Goal: Check status: Check status

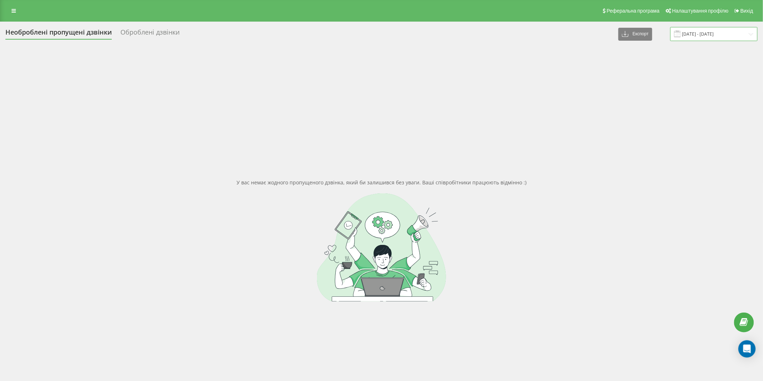
click at [728, 37] on input "[DATE] - [DATE]" at bounding box center [713, 34] width 87 height 14
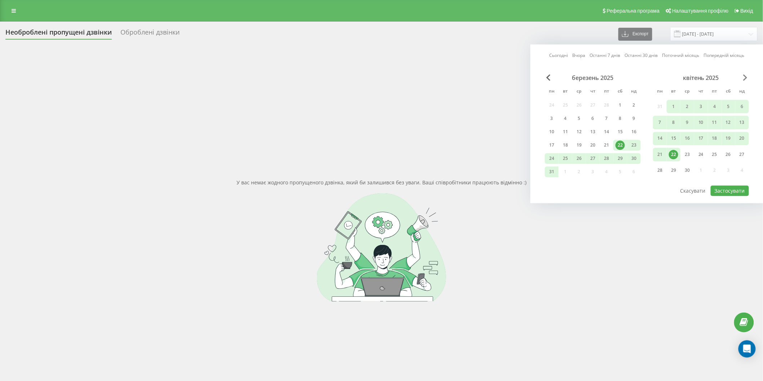
click at [745, 77] on span "Next Month" at bounding box center [745, 77] width 4 height 6
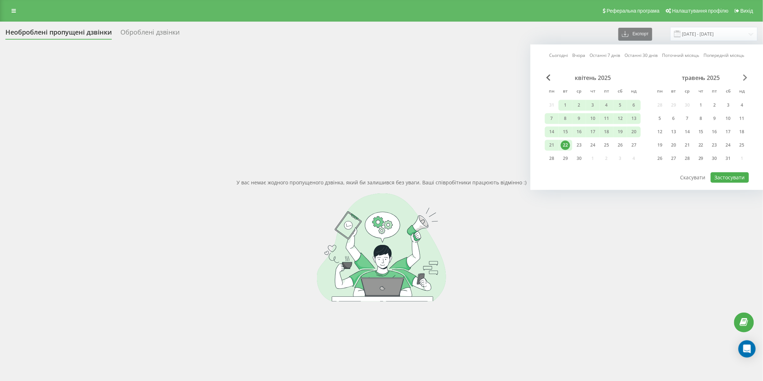
click at [745, 77] on span "Next Month" at bounding box center [745, 77] width 4 height 6
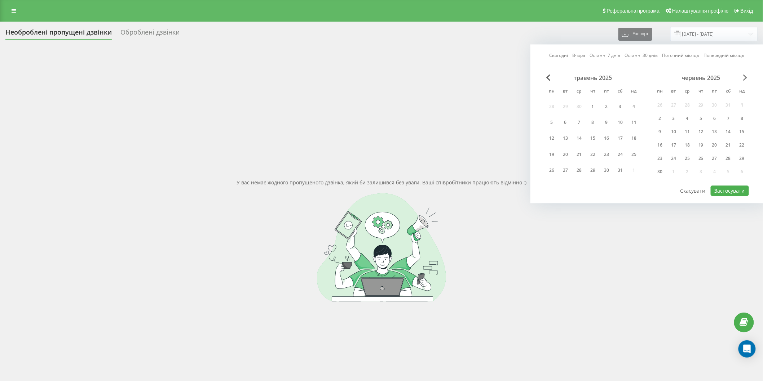
click at [745, 77] on span "Next Month" at bounding box center [745, 77] width 4 height 6
click at [700, 129] on div "18" at bounding box center [700, 131] width 9 height 9
click at [730, 128] on div "20" at bounding box center [727, 131] width 9 height 9
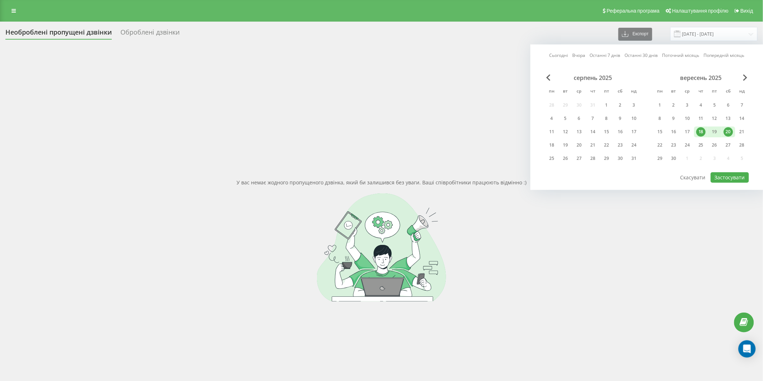
click at [720, 182] on div "Сьогодні Вчора Останні 7 днів Останні 30 днів Поточний місяць Попередній місяць…" at bounding box center [646, 117] width 233 height 146
click at [718, 174] on button "Застосувати" at bounding box center [729, 177] width 38 height 10
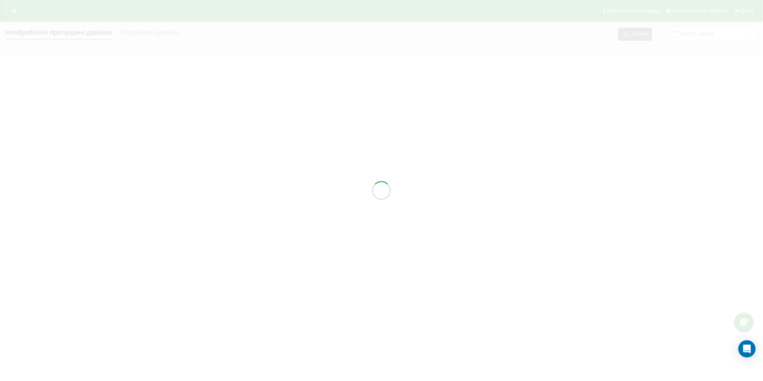
type input "[DATE] - [DATE]"
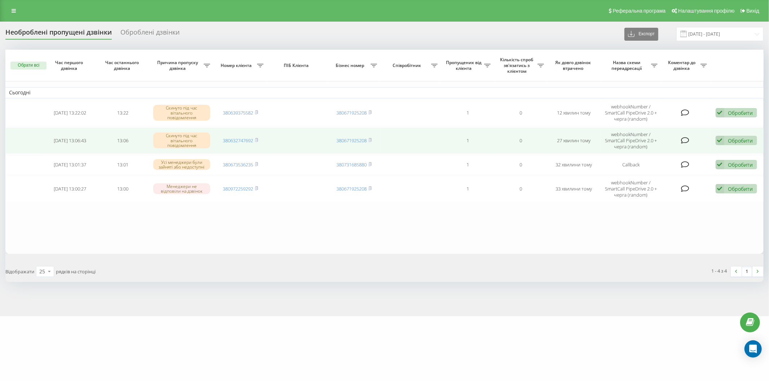
click at [755, 138] on div "Обробити Не вдалося зв'язатися Зв'язався з клієнтом за допомогою іншого каналу …" at bounding box center [735, 141] width 41 height 10
click at [694, 150] on div "Не вдалося зв'язатися" at bounding box center [689, 152] width 135 height 13
